Goal: Task Accomplishment & Management: Use online tool/utility

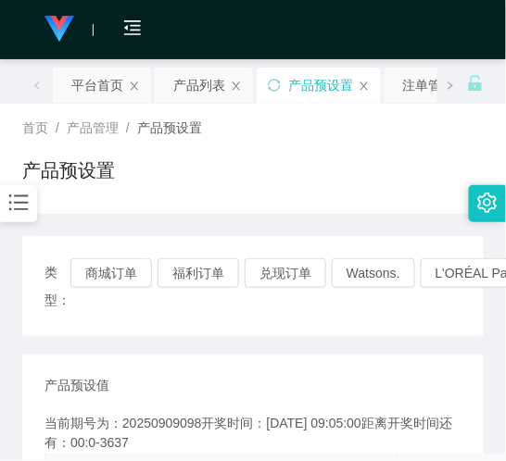
scroll to position [411, 0]
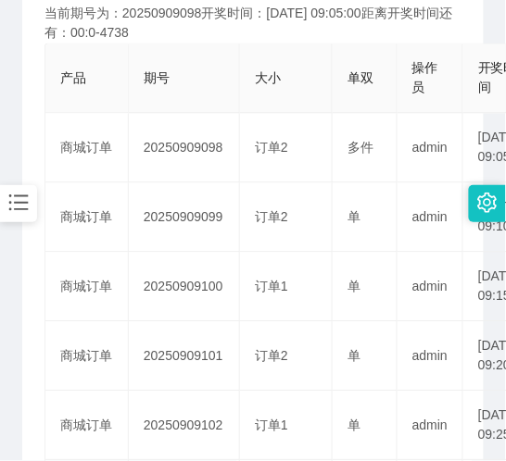
click at [25, 339] on div "产品预设值 添加期号 当前期号为：20250909098开奖时间：[DATE] 09:05:00距离开奖时间还有：00:0-4738 产品 期号 大小 单双 …" at bounding box center [252, 416] width 461 height 945
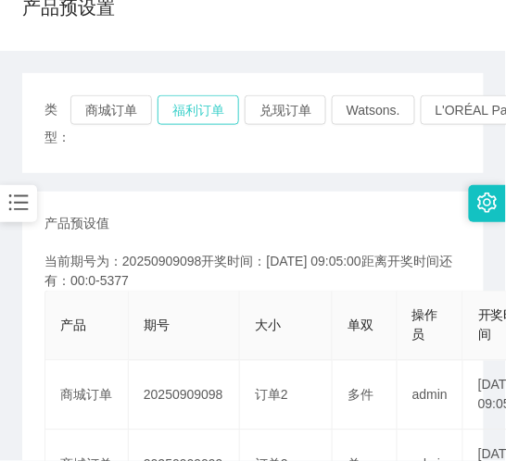
scroll to position [103, 0]
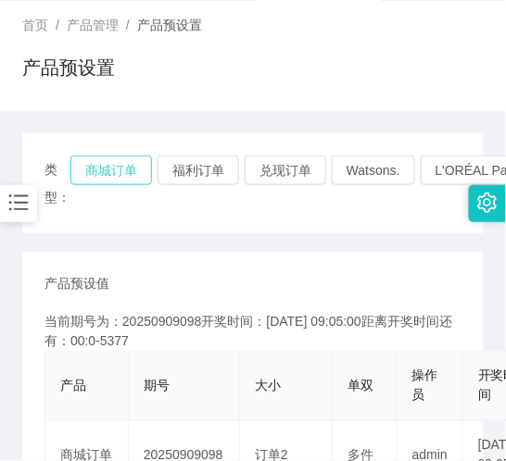
drag, startPoint x: 98, startPoint y: 181, endPoint x: 102, endPoint y: 169, distance: 11.7
click at [98, 180] on button "商城订单" at bounding box center [110, 171] width 81 height 30
click at [102, 169] on button "商城订单" at bounding box center [110, 171] width 81 height 30
click at [103, 154] on div "类型： 商城订单 福利订单 兑现订单 Watsons. L'ORÉAL Paris. IKEA. [GEOGRAPHIC_DATA]. COURTS." at bounding box center [252, 183] width 461 height 100
click at [100, 161] on button "商城订单" at bounding box center [110, 171] width 81 height 30
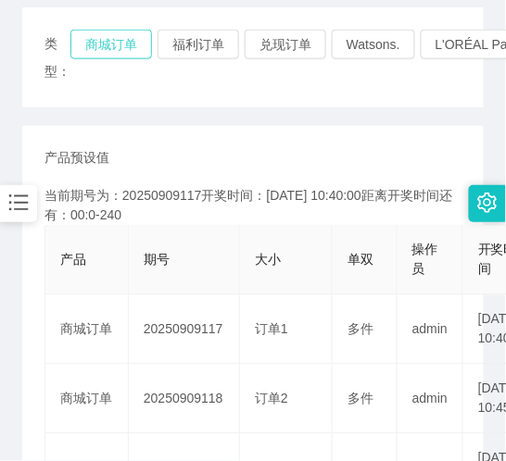
scroll to position [206, 0]
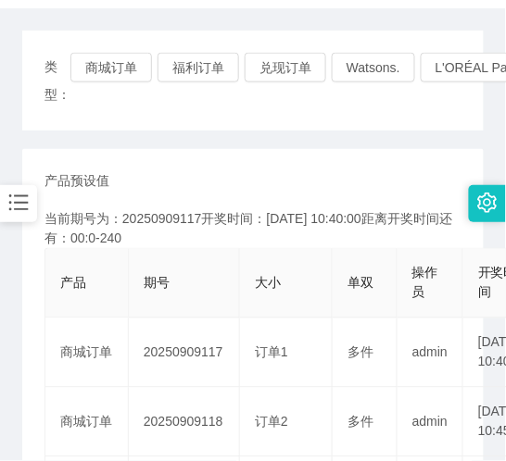
click at [132, 47] on div "类型： 商城订单 福利订单 兑现订单 Watsons. L'ORÉAL Paris. IKEA. [GEOGRAPHIC_DATA]. COURTS." at bounding box center [252, 81] width 461 height 100
click at [130, 56] on button "商城订单" at bounding box center [110, 68] width 81 height 30
click at [90, 72] on button "商城订单" at bounding box center [110, 68] width 81 height 30
click at [90, 71] on button "商城订单" at bounding box center [110, 68] width 81 height 30
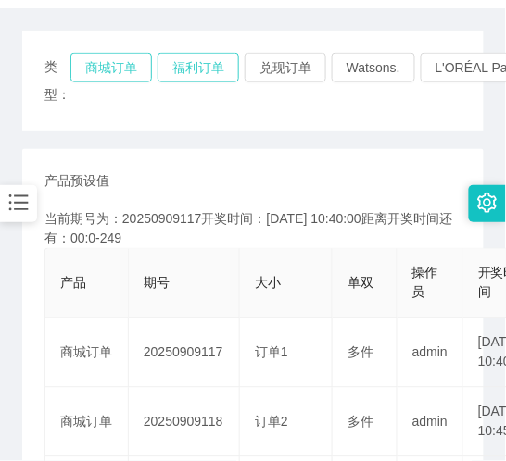
type button "k3wph"
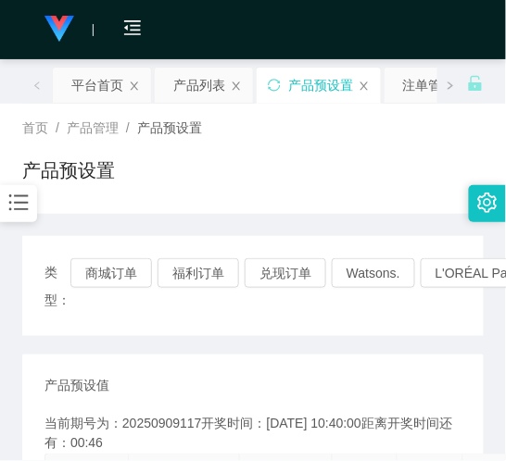
scroll to position [206, 0]
